Goal: Find specific page/section: Find specific page/section

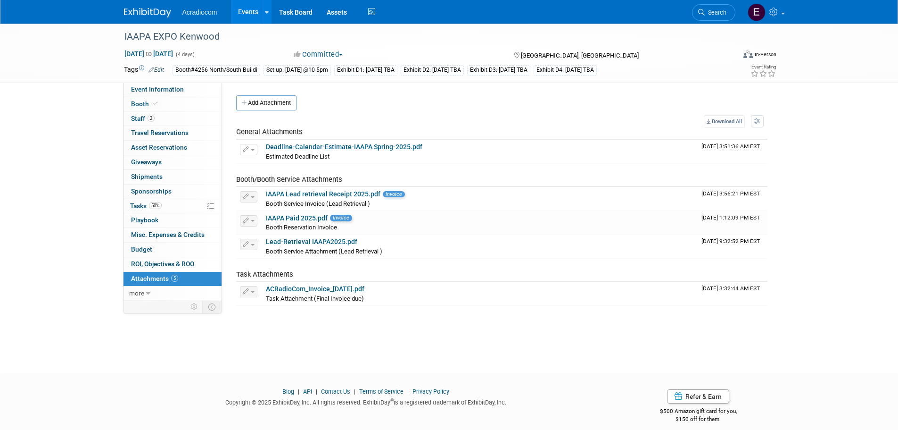
click at [133, 12] on img at bounding box center [147, 12] width 47 height 9
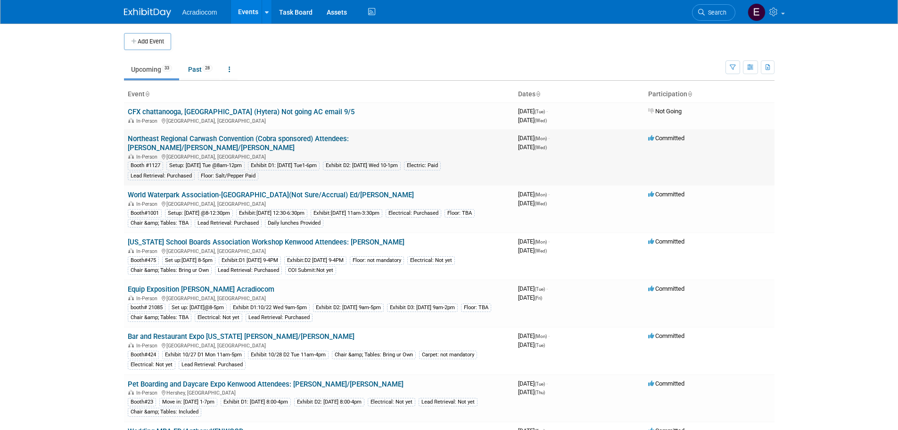
click at [182, 135] on link "Northeast Regional Carwash Convention (Cobra sponsored) Attendees: [PERSON_NAME…" at bounding box center [238, 142] width 221 height 17
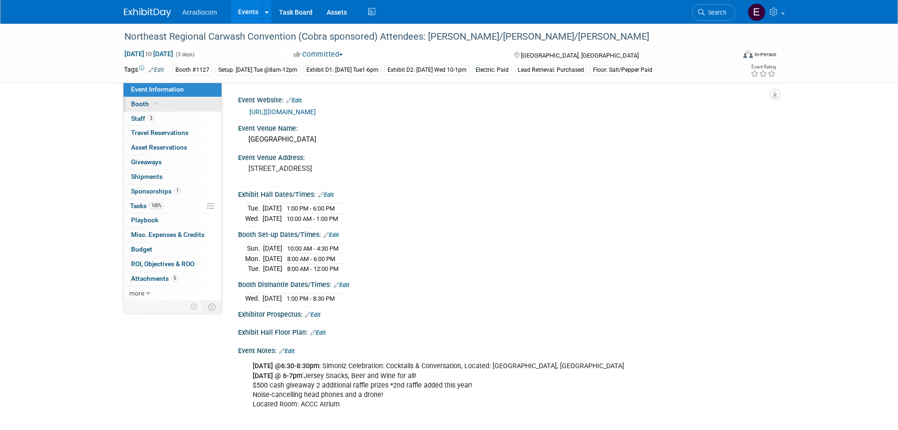
click at [191, 102] on link "Booth" at bounding box center [173, 104] width 98 height 14
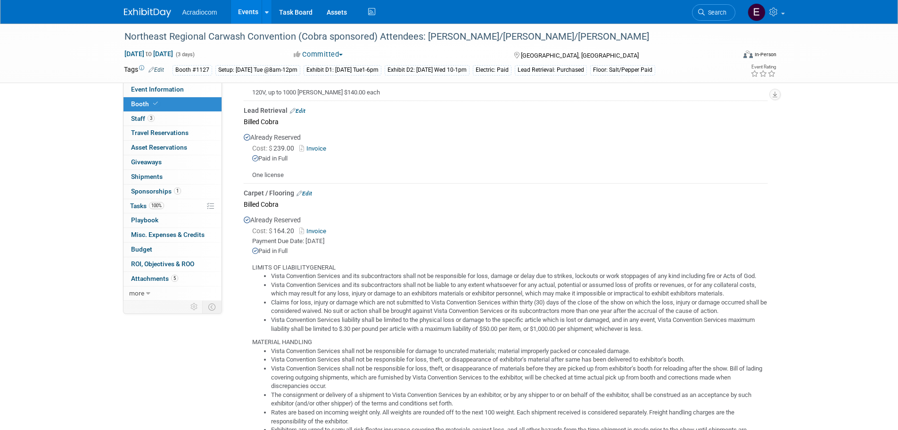
scroll to position [189, 0]
